Goal: Task Accomplishment & Management: Manage account settings

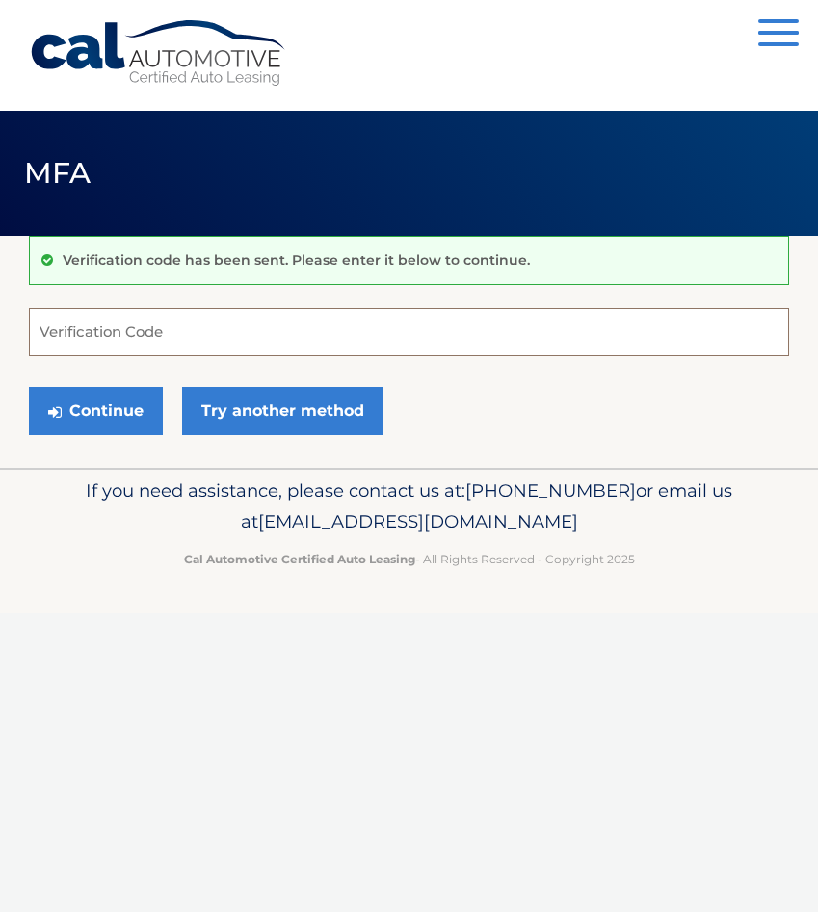
click at [97, 334] on input "Verification Code" at bounding box center [409, 332] width 760 height 48
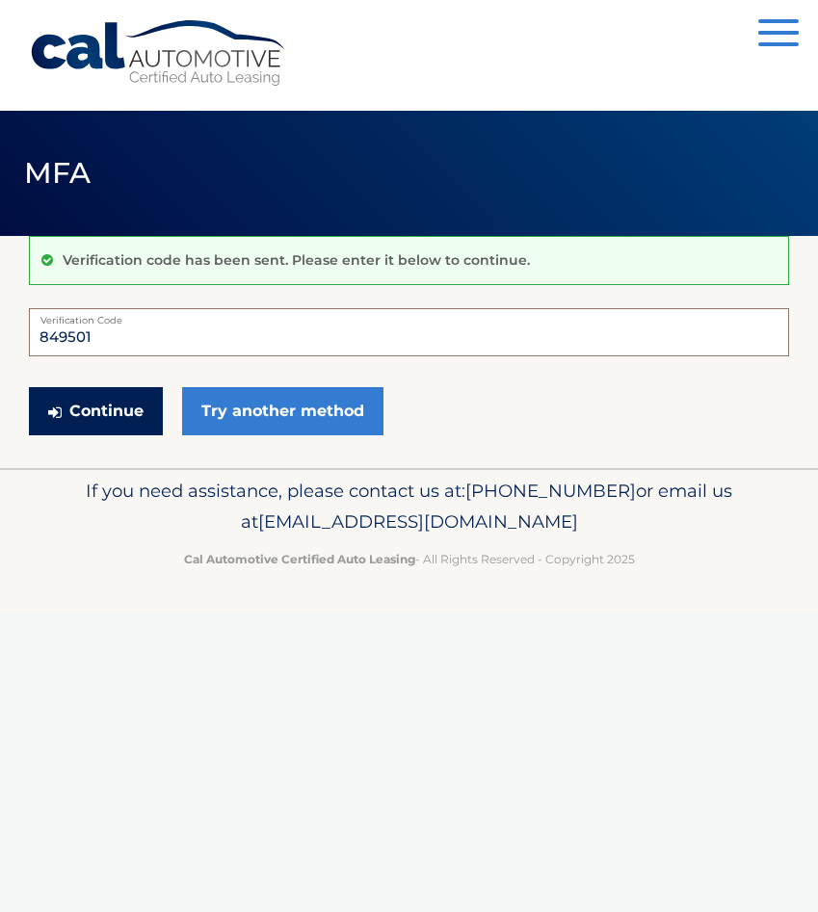
type input "849501"
click at [101, 419] on button "Continue" at bounding box center [96, 411] width 134 height 48
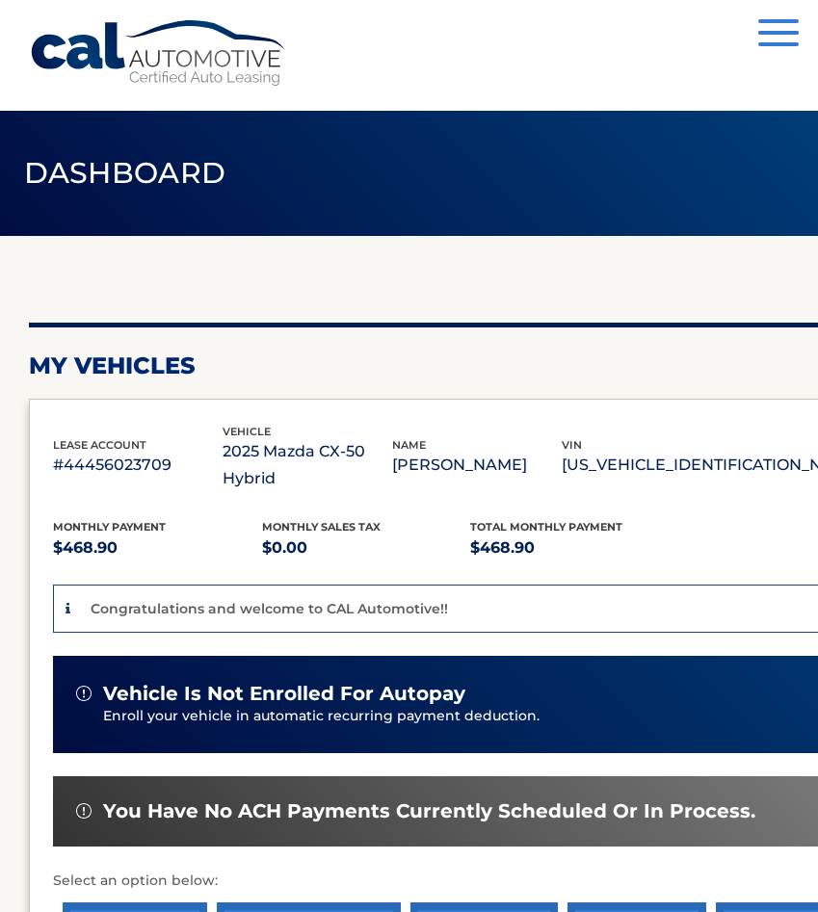
click at [199, 682] on span "vehicle is not enrolled for autopay" at bounding box center [284, 694] width 362 height 24
click at [283, 656] on div "vehicle is not enrolled for autopay Enroll your vehicle in automatic recurring …" at bounding box center [536, 704] width 967 height 97
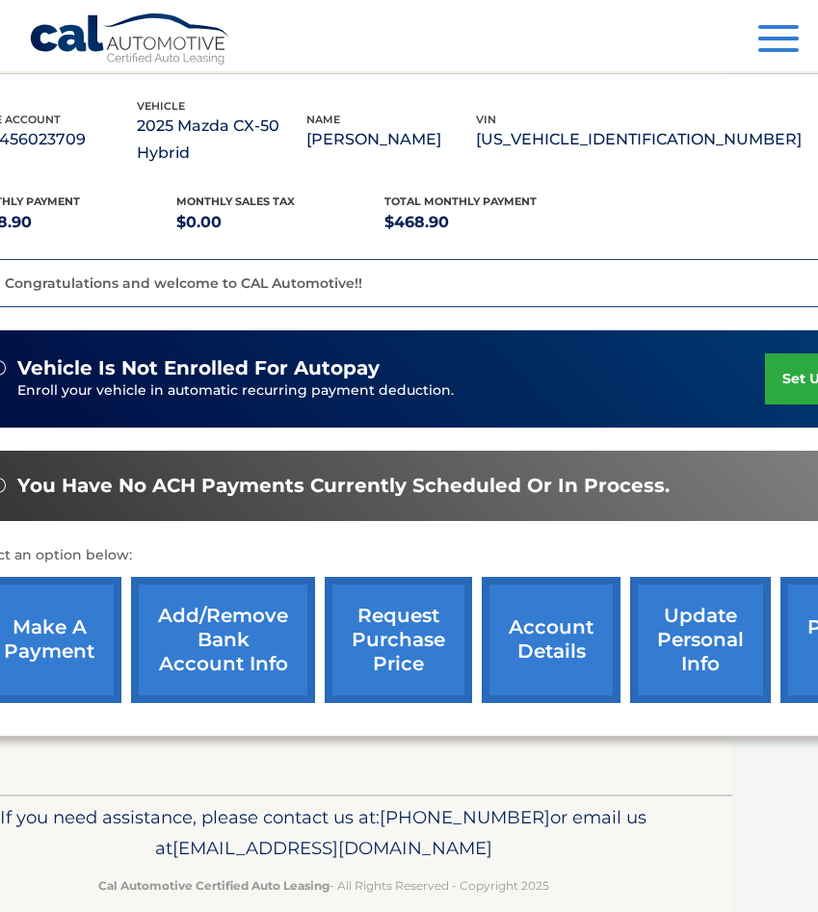
scroll to position [326, 223]
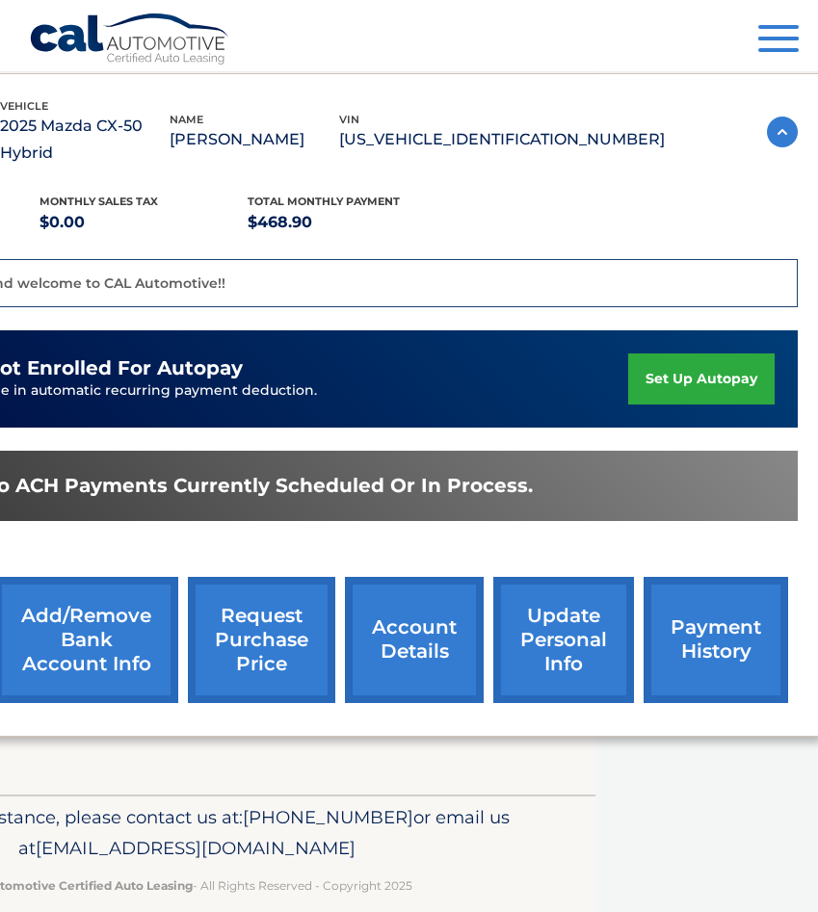
click at [741, 354] on link "set up autopay" at bounding box center [701, 379] width 146 height 51
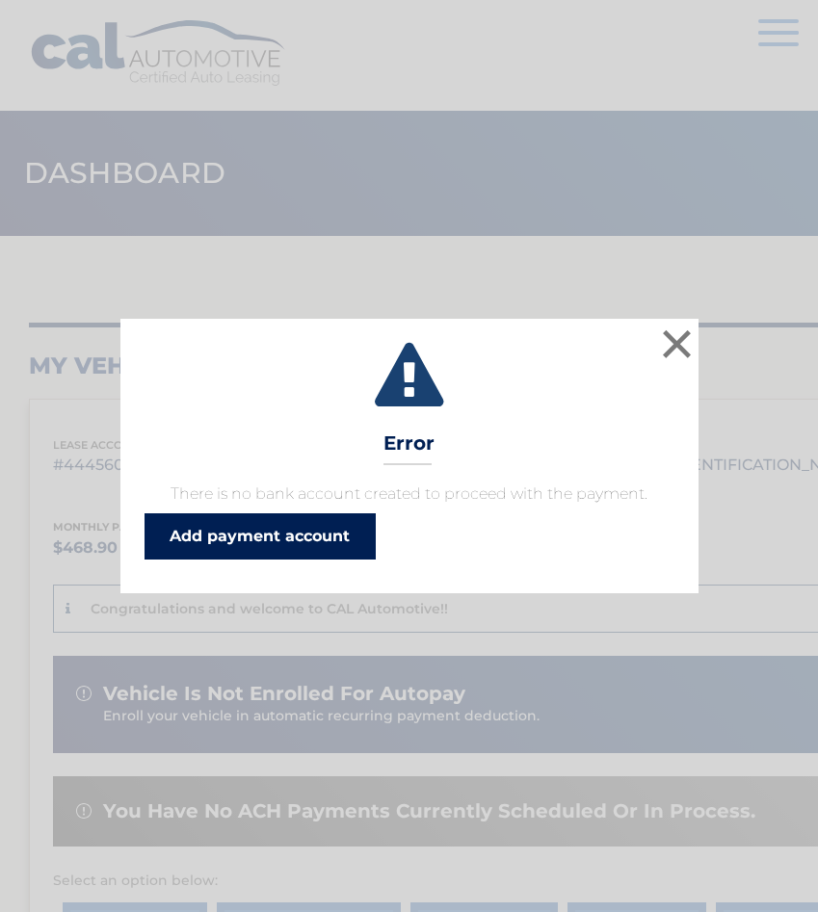
click at [322, 547] on link "Add payment account" at bounding box center [259, 536] width 231 height 46
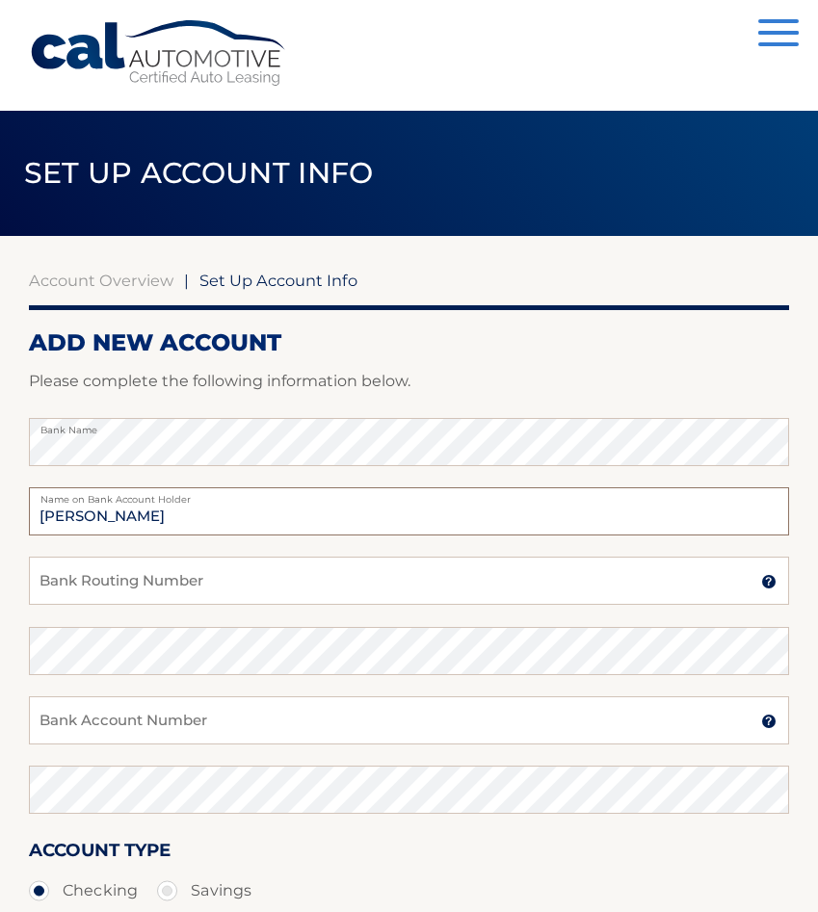
type input "[PERSON_NAME]"
click at [170, 583] on input "Bank Routing Number" at bounding box center [409, 581] width 760 height 48
type input "021202337"
click at [72, 712] on input "Bank Account Number" at bounding box center [409, 720] width 760 height 48
type input "767277007"
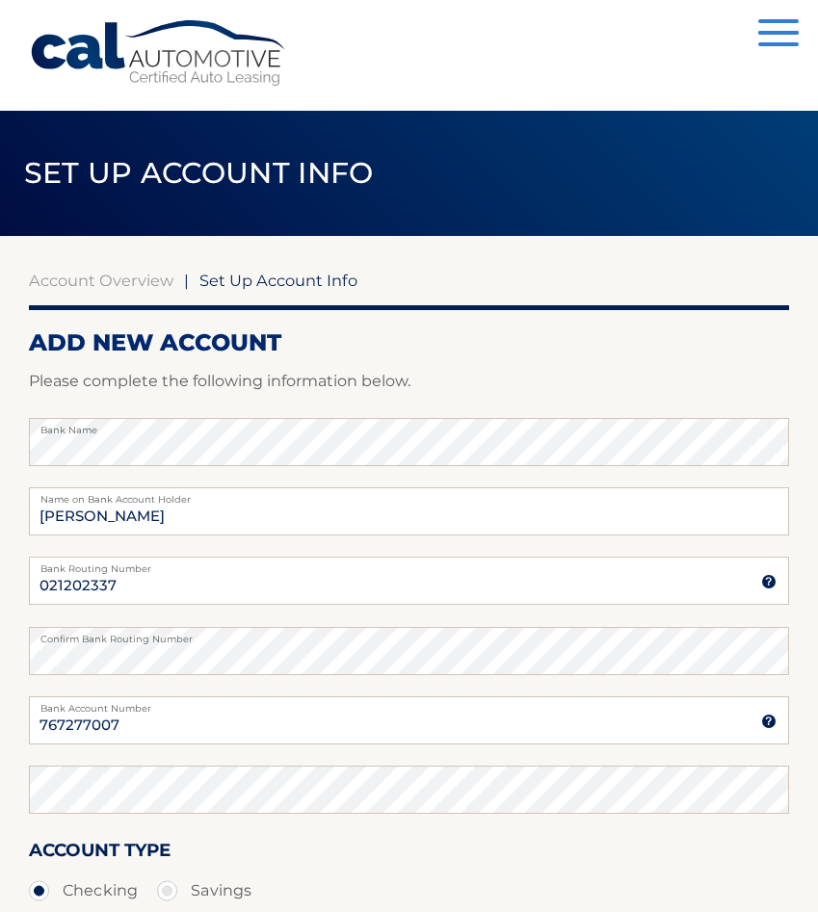
scroll to position [275, 0]
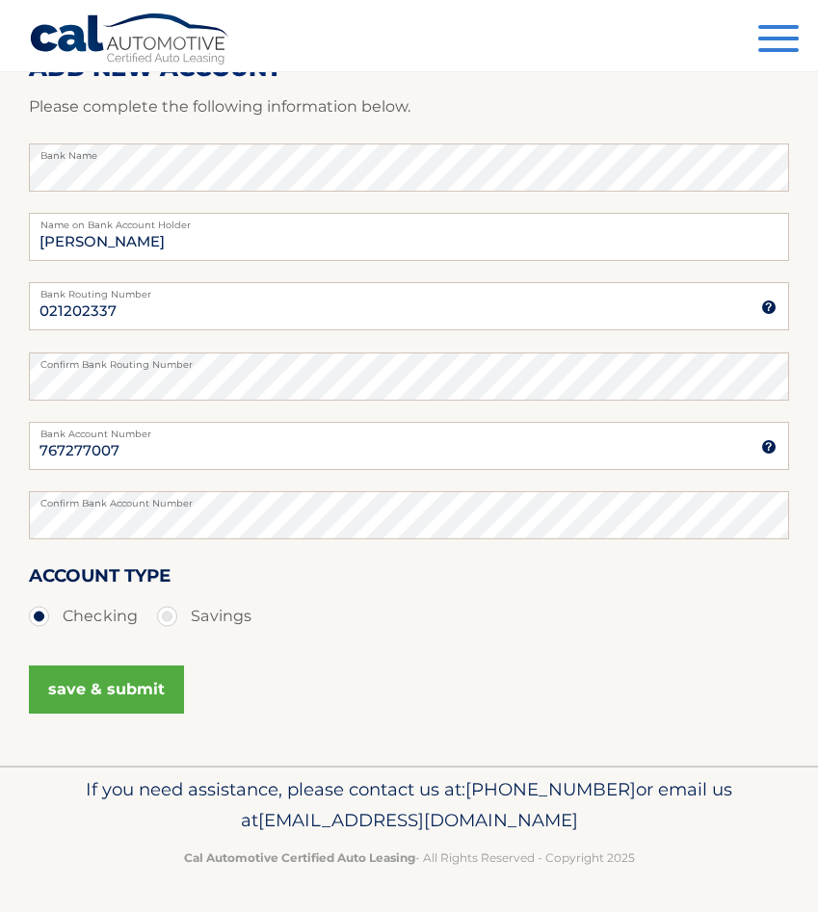
click at [105, 696] on button "save & submit" at bounding box center [106, 690] width 155 height 48
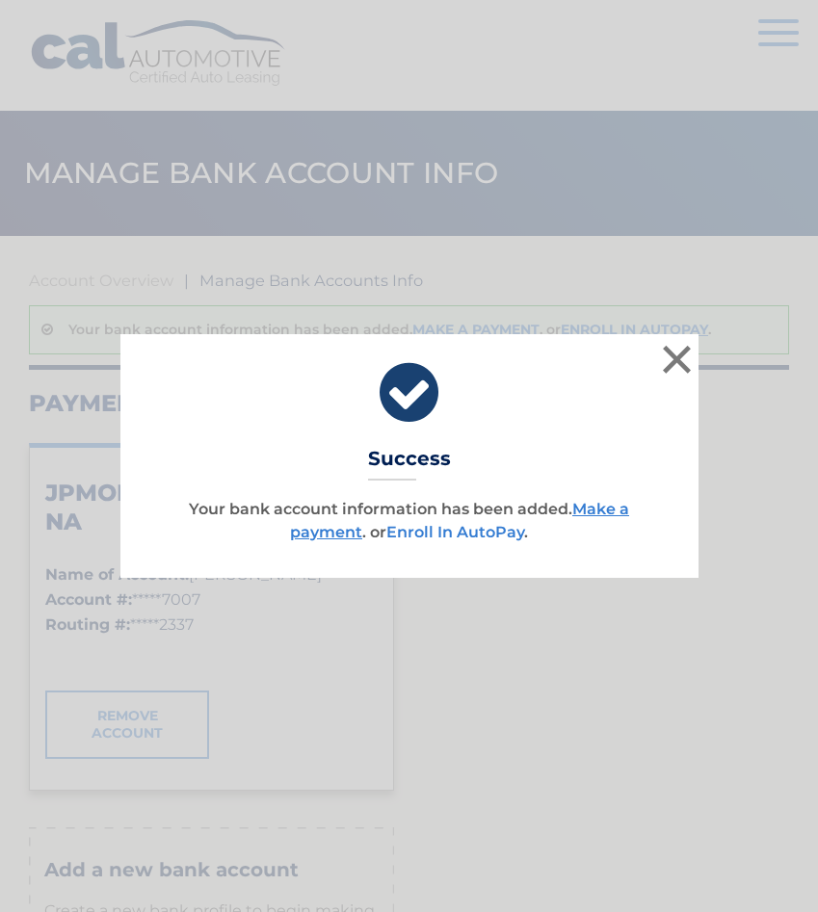
click at [505, 533] on link "Enroll In AutoPay" at bounding box center [455, 532] width 138 height 18
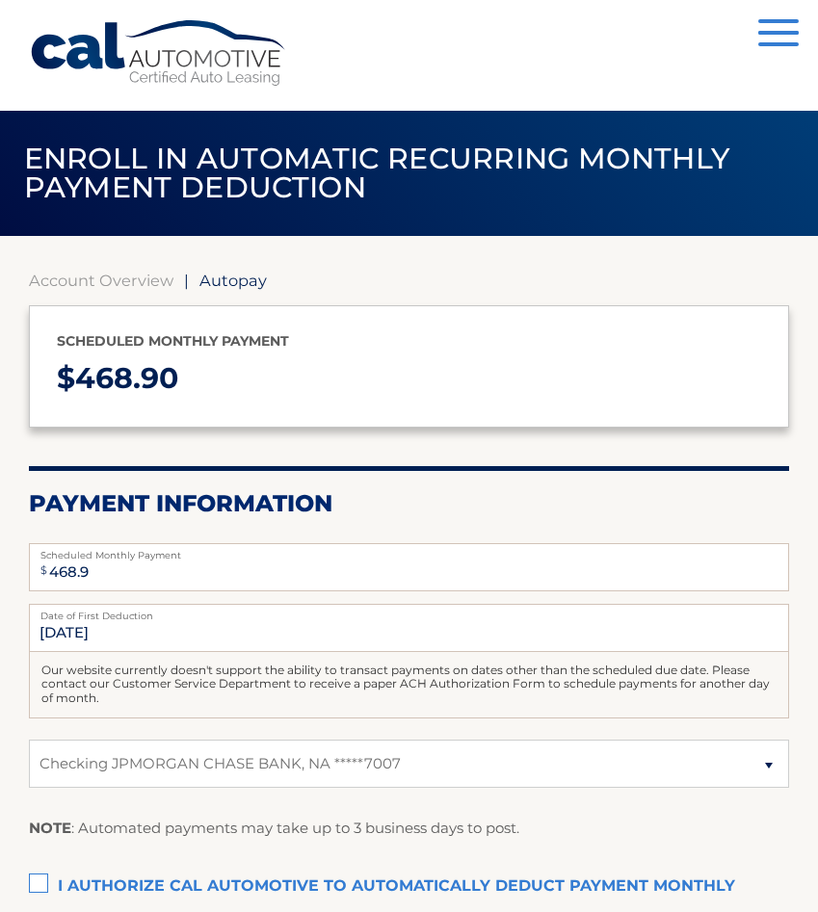
select select "NDVhZjA5MGMtZjY5YS00ZGVlLWIxYzktZTM3ZGZlMGZhNjc2"
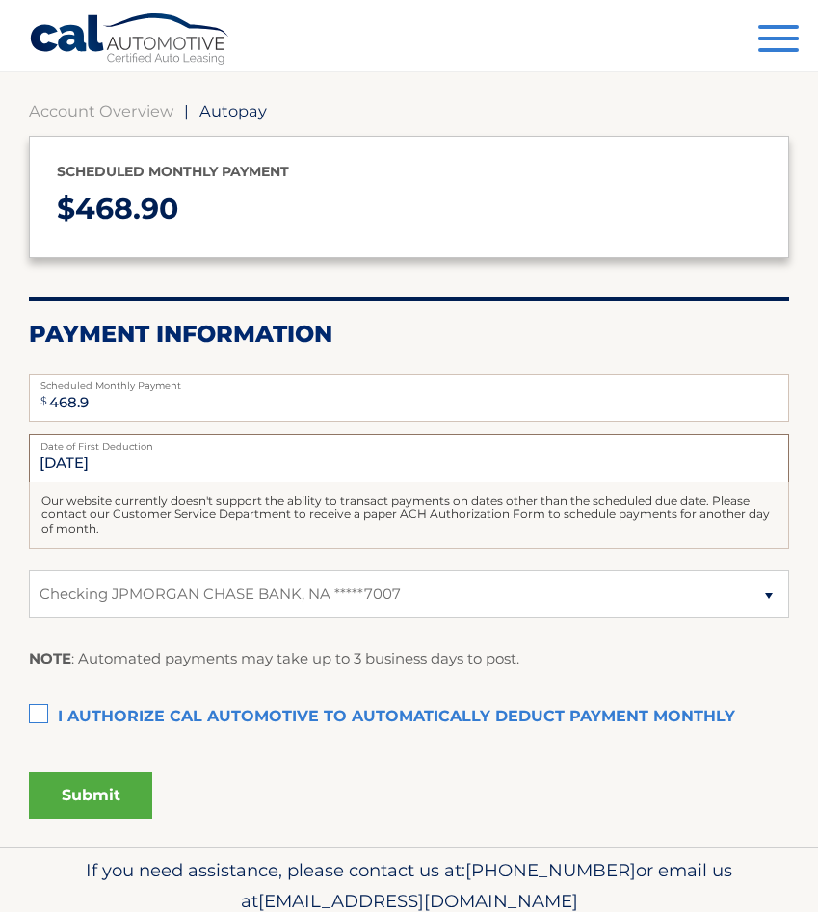
click at [223, 471] on input "10/16/2025" at bounding box center [409, 458] width 760 height 48
click at [68, 461] on input "10/16/2025" at bounding box center [409, 458] width 760 height 48
click at [40, 710] on label "I authorize cal automotive to automatically deduct payment monthly This checkbo…" at bounding box center [409, 717] width 760 height 39
click at [0, 0] on input "I authorize cal automotive to automatically deduct payment monthly This checkbo…" at bounding box center [0, 0] width 0 height 0
click at [95, 799] on button "Submit" at bounding box center [90, 796] width 123 height 46
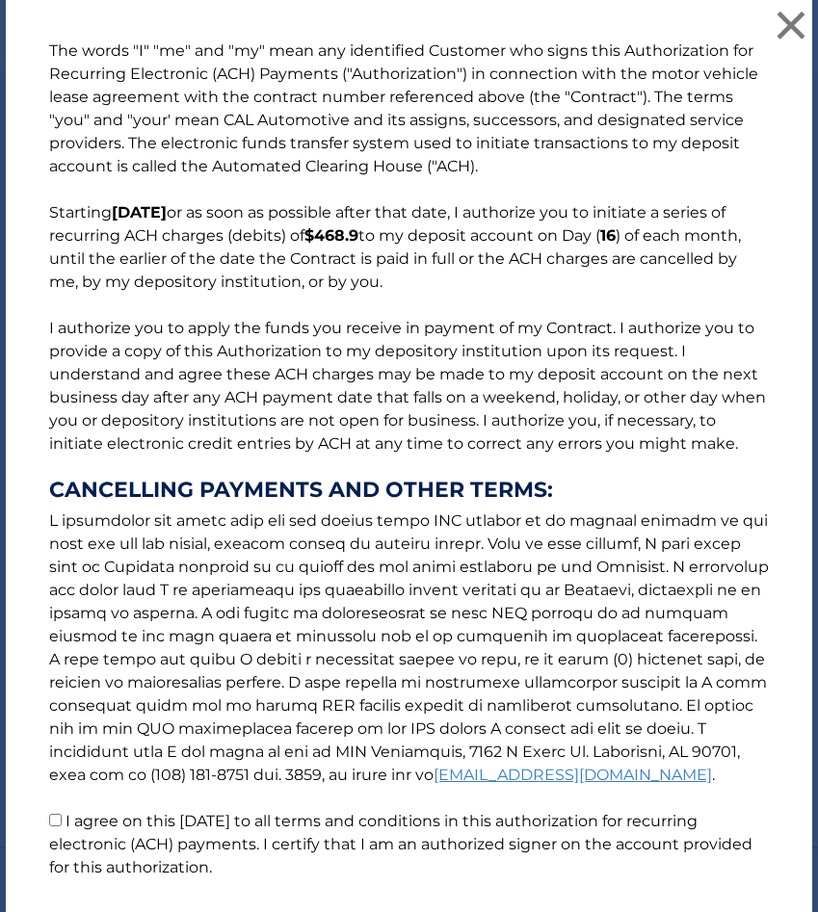
scroll to position [136, 0]
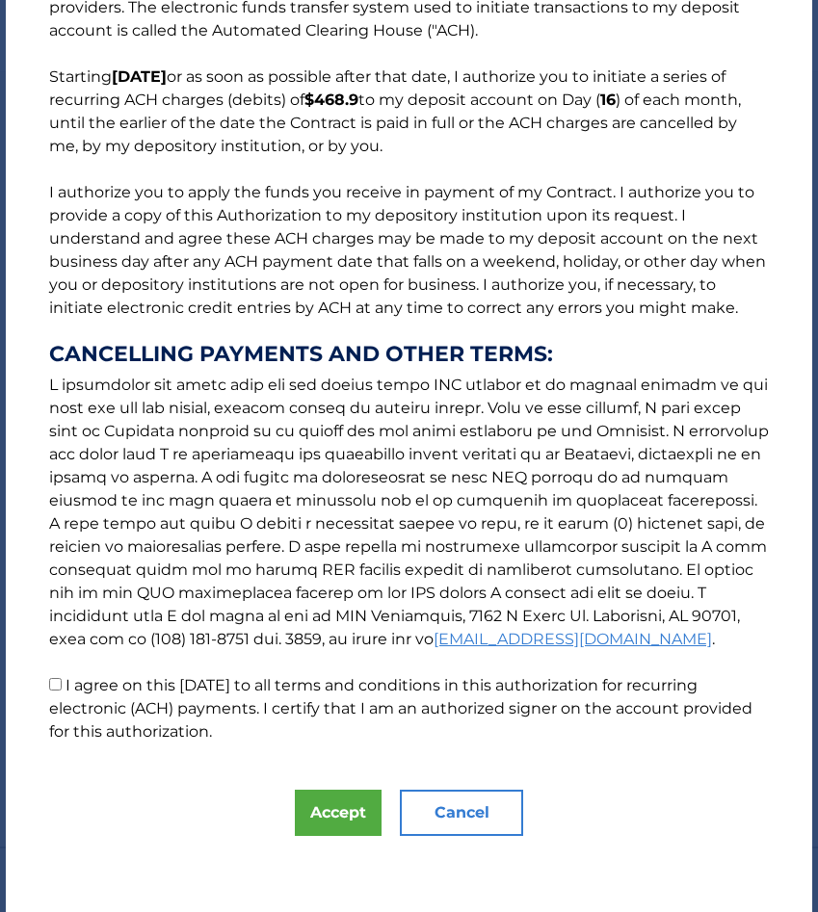
click at [56, 683] on input "I agree on this 10/07/2025 to all terms and conditions in this authorization fo…" at bounding box center [55, 684] width 13 height 13
checkbox input "true"
click at [341, 809] on button "Accept" at bounding box center [338, 813] width 87 height 46
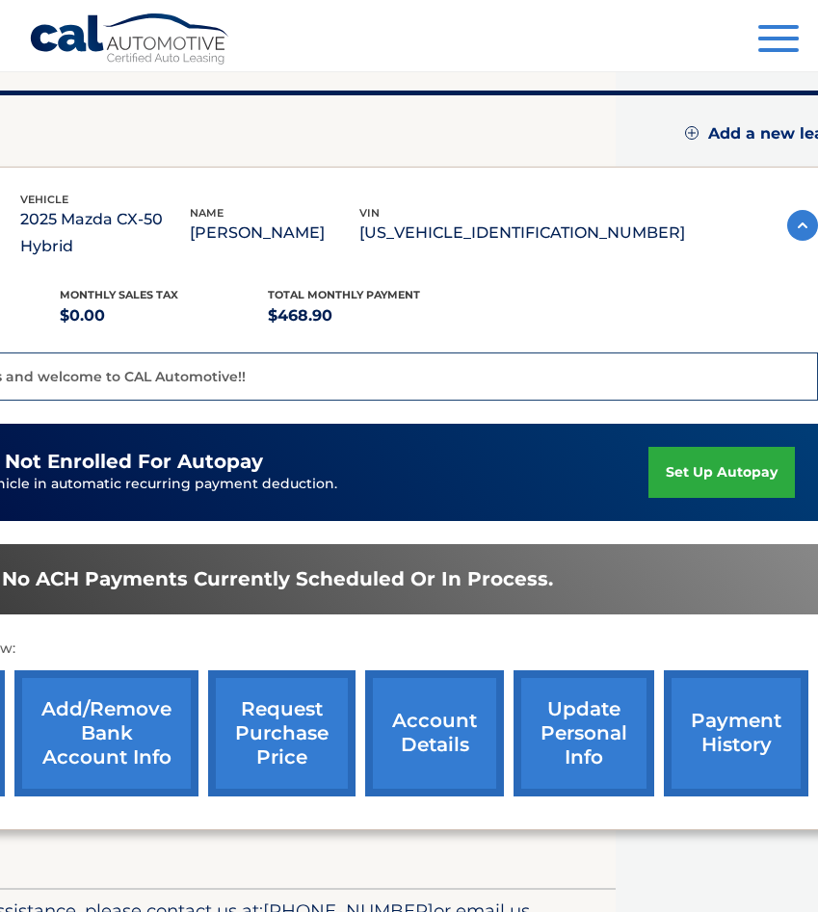
scroll to position [232, 223]
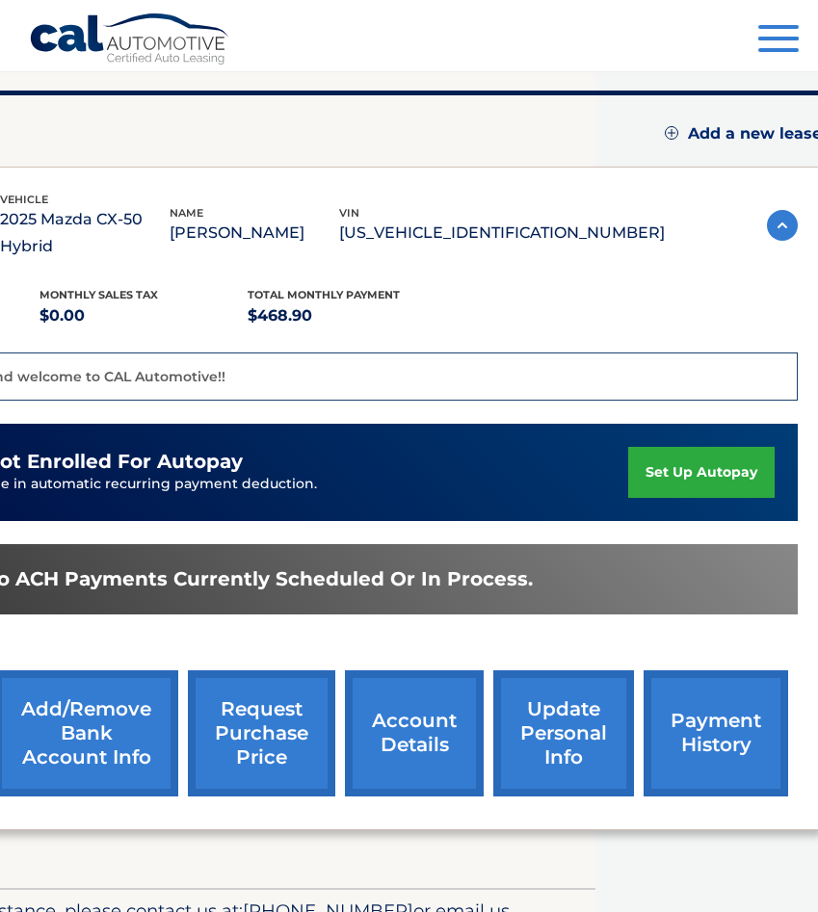
click at [417, 720] on link "account details" at bounding box center [414, 733] width 139 height 126
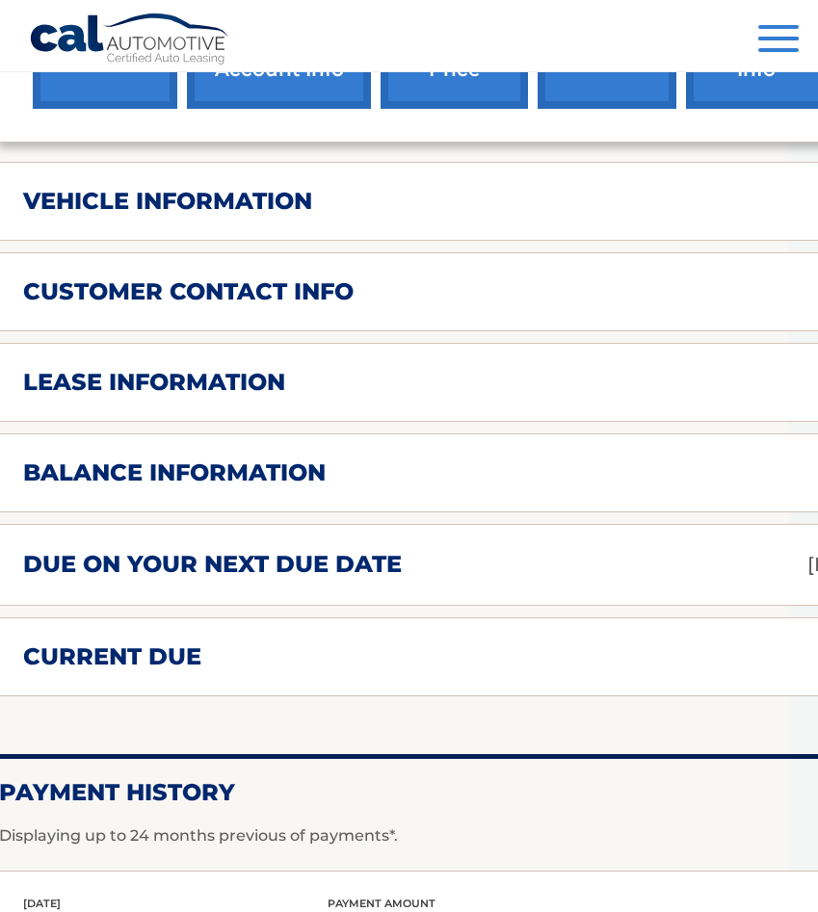
scroll to position [874, 165]
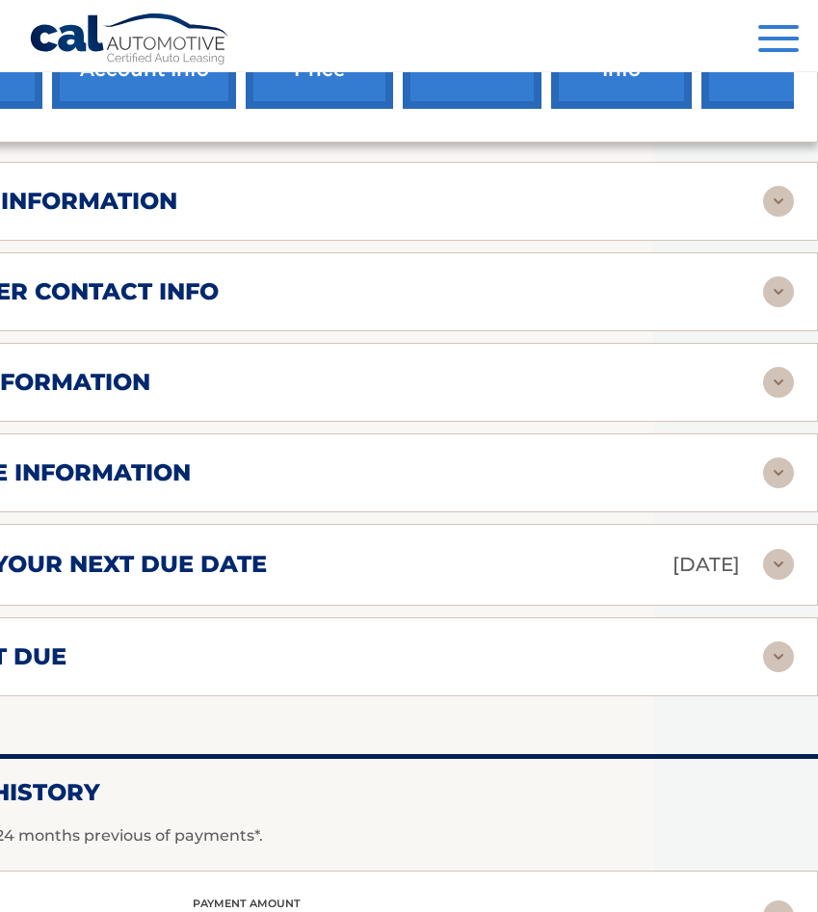
click at [773, 651] on img at bounding box center [778, 657] width 31 height 31
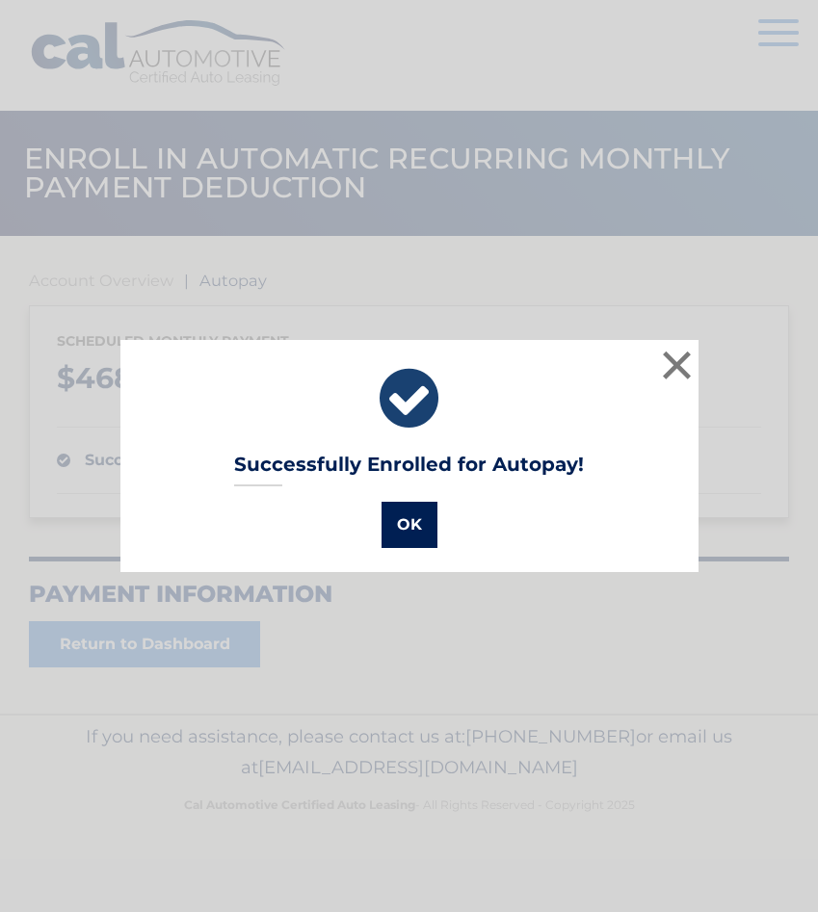
click at [407, 535] on button "OK" at bounding box center [409, 525] width 56 height 46
